Goal: Information Seeking & Learning: Learn about a topic

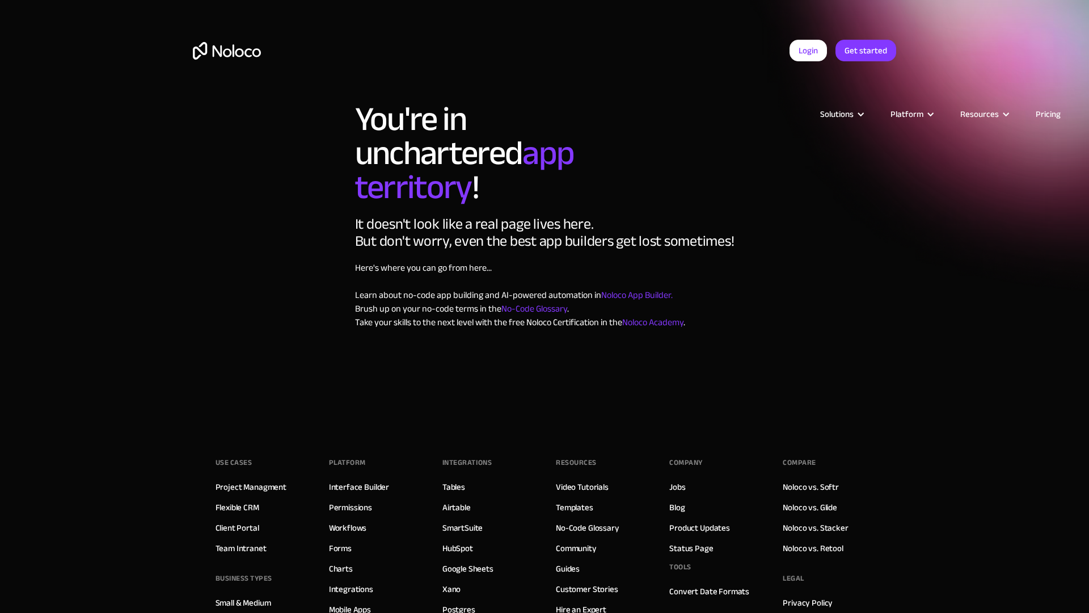
scroll to position [264, 0]
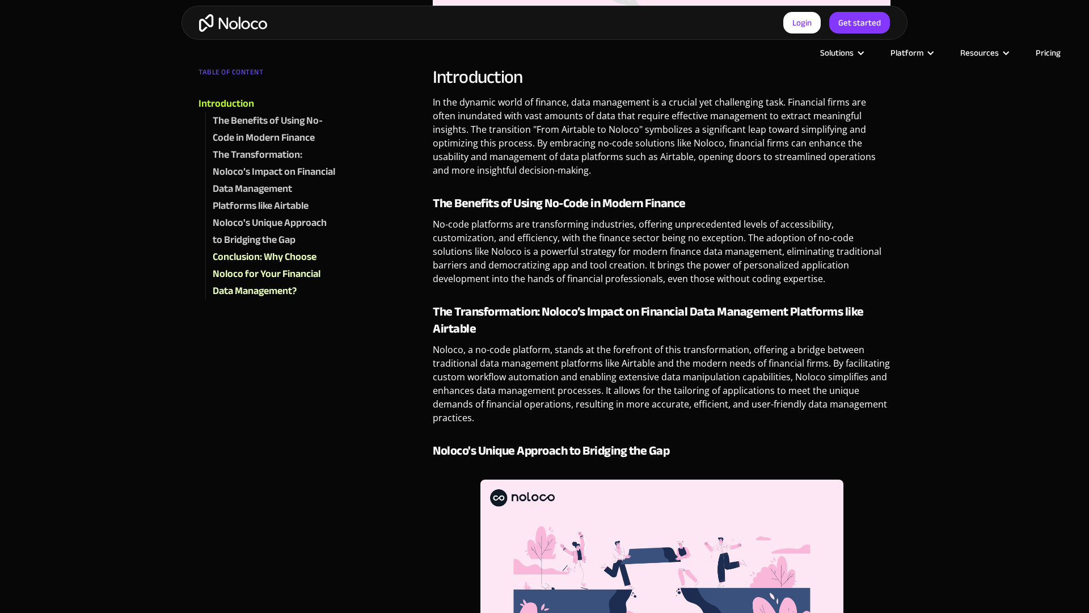
scroll to position [1026, 0]
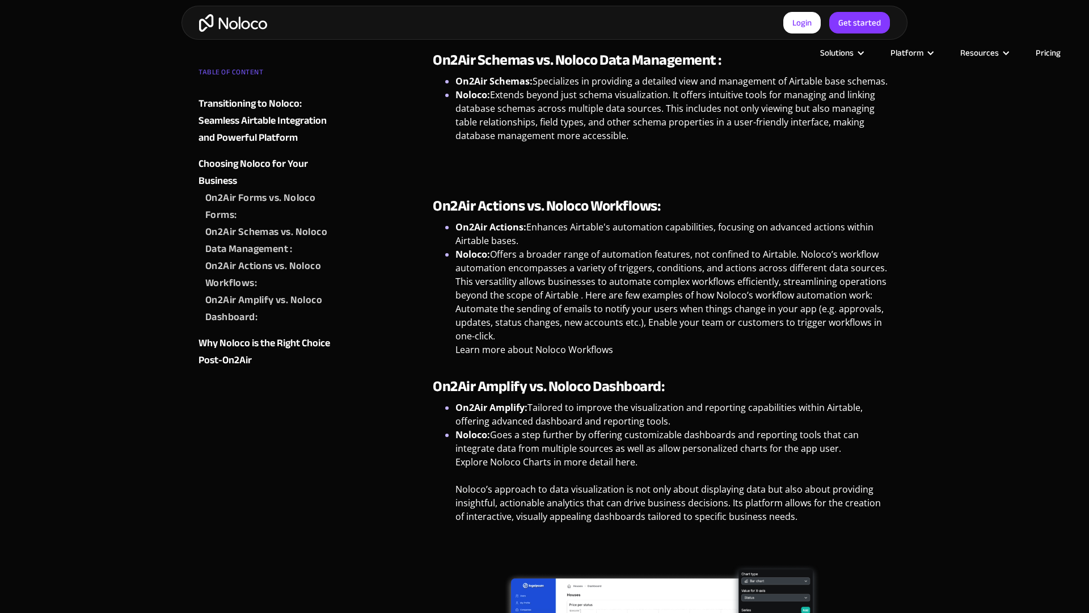
scroll to position [2314, 0]
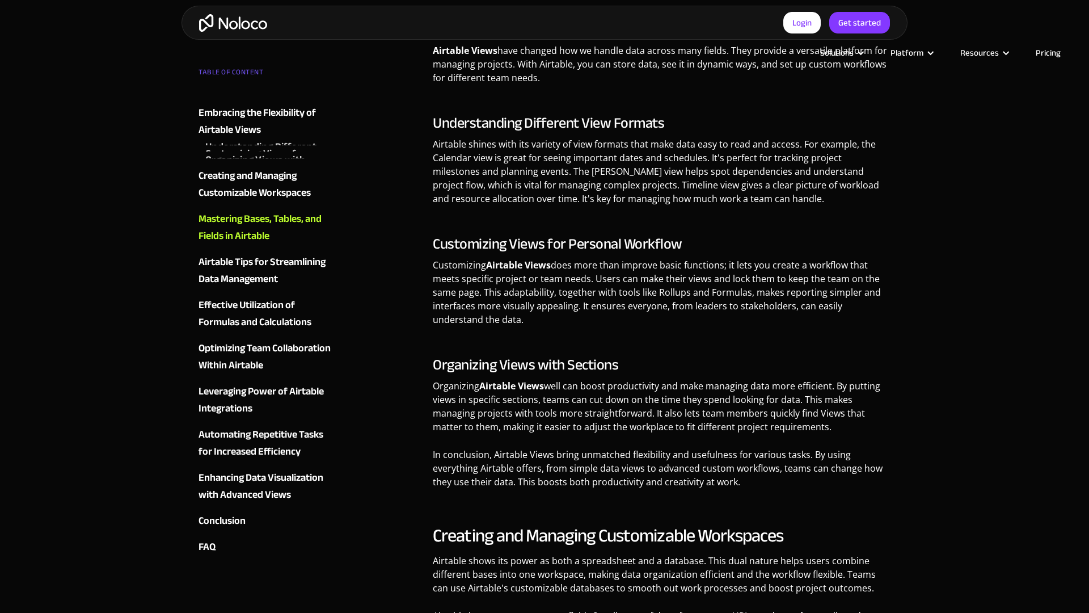
scroll to position [1569, 0]
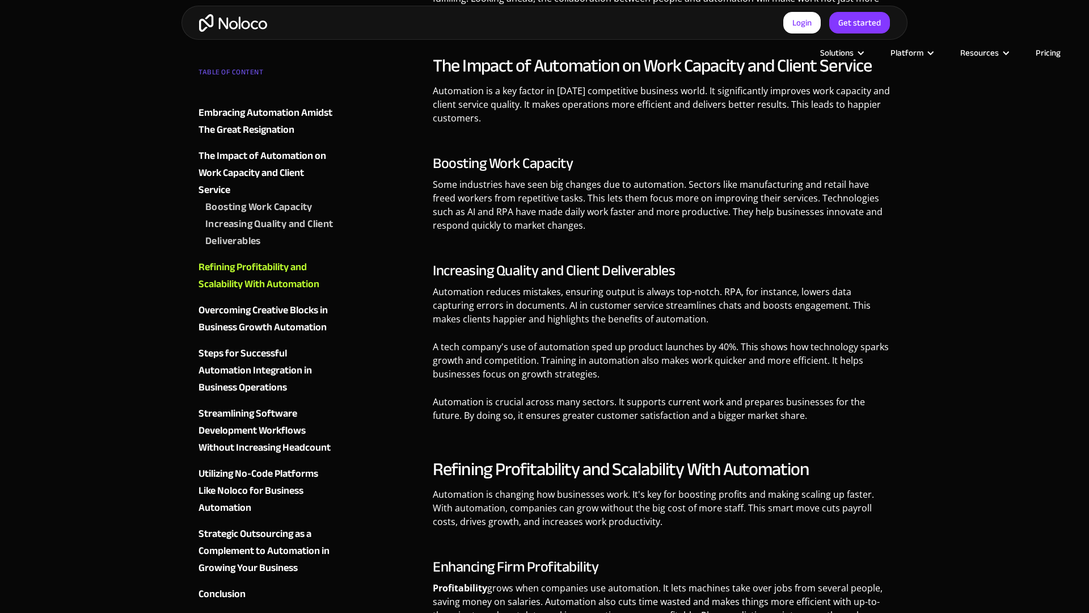
scroll to position [2111, 0]
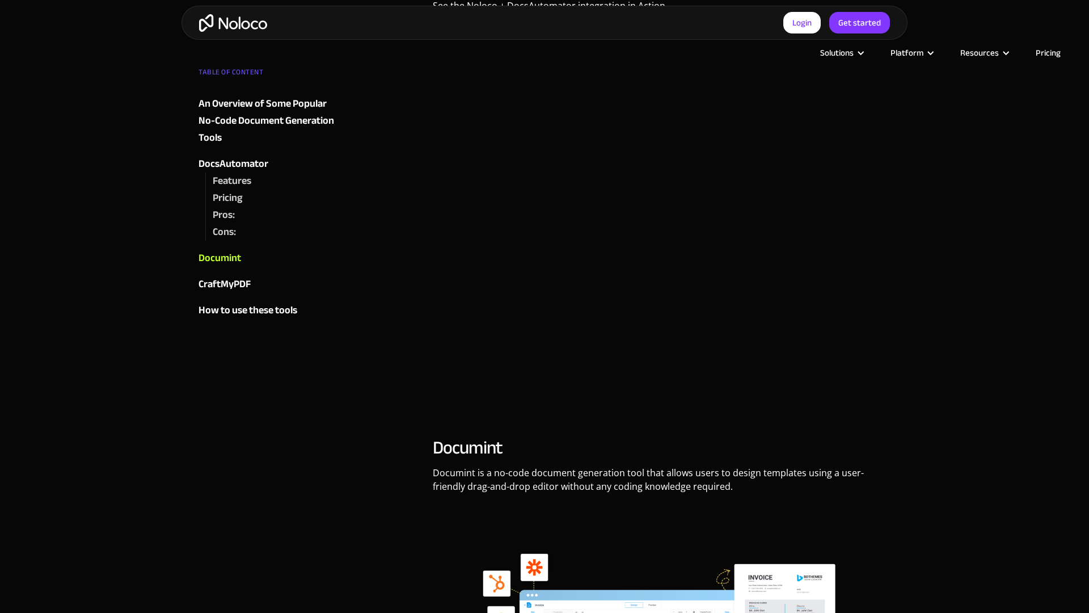
scroll to position [2108, 0]
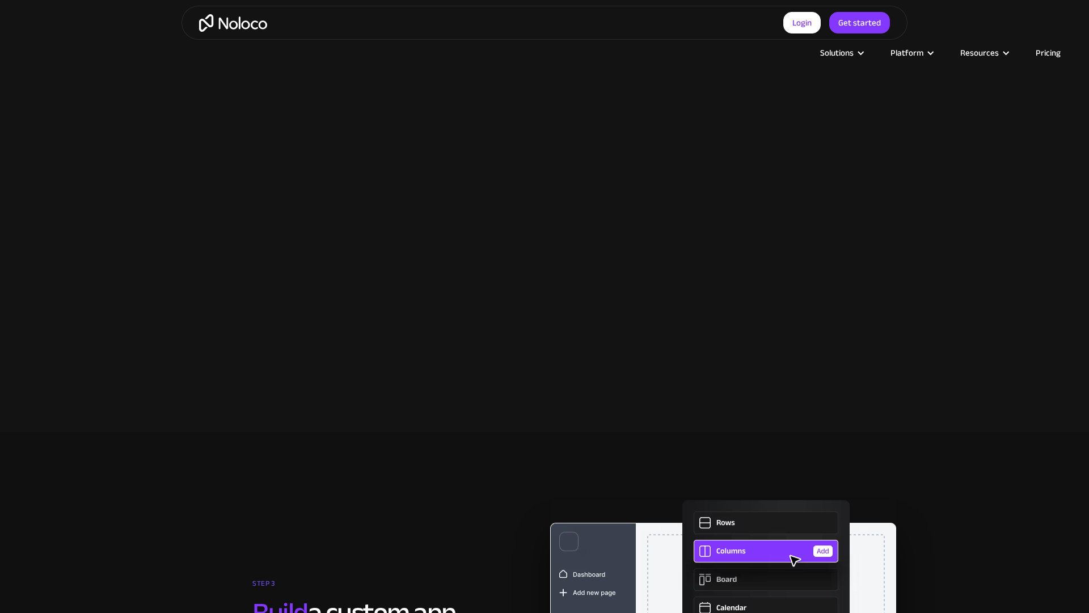
scroll to position [2219, 0]
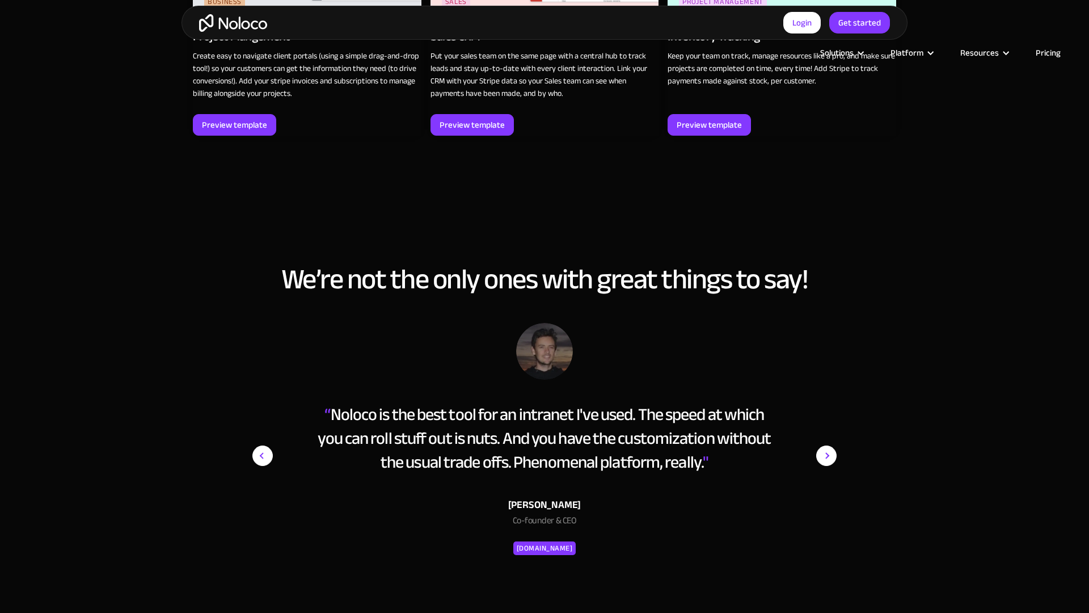
scroll to position [2110, 0]
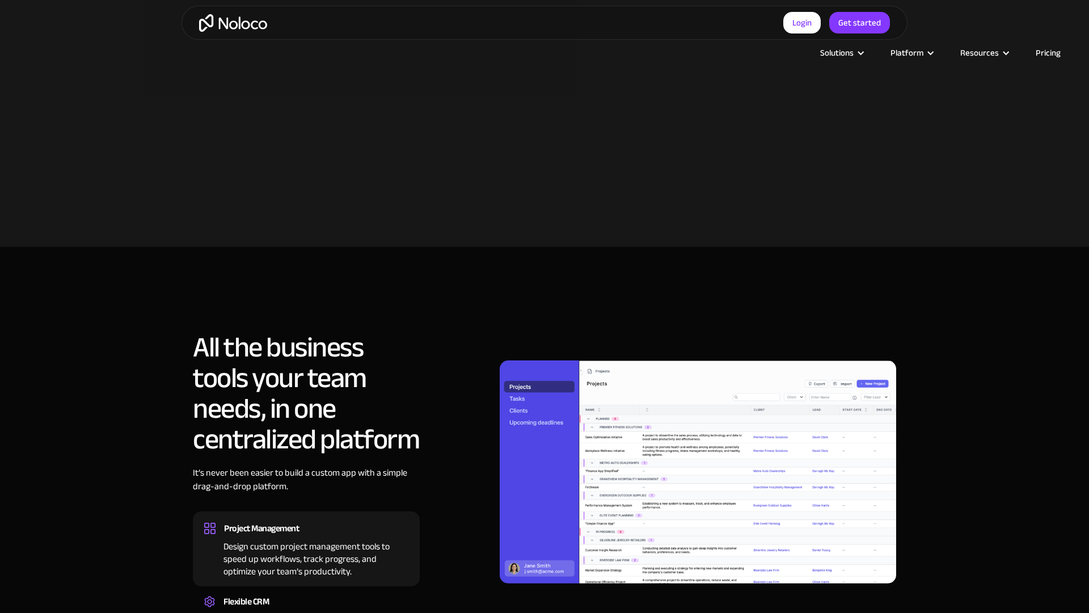
scroll to position [1026, 0]
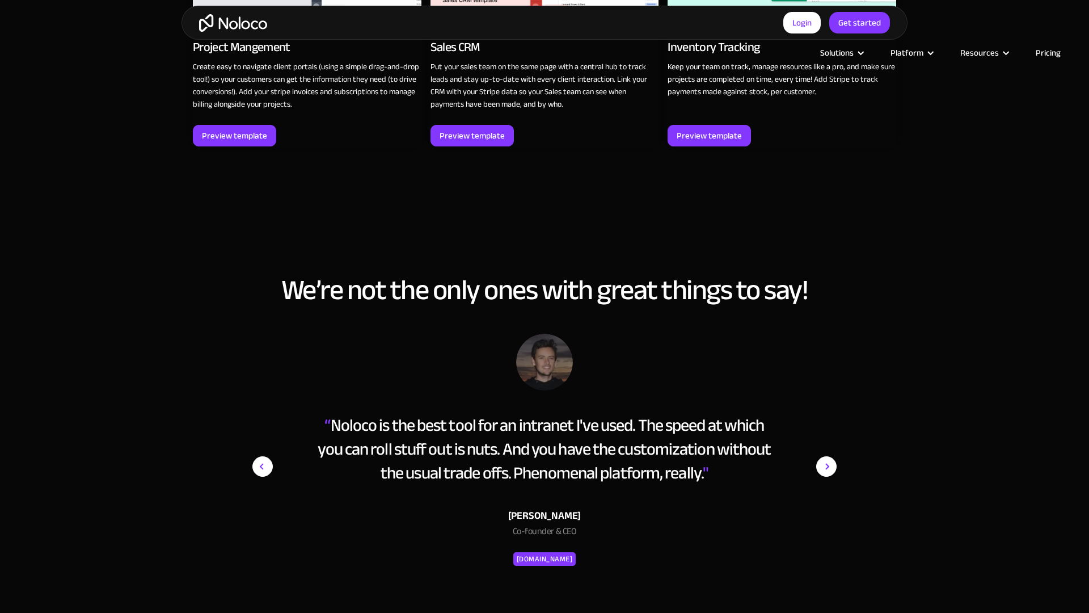
scroll to position [2113, 0]
